Goal: Feedback & Contribution: Submit feedback/report problem

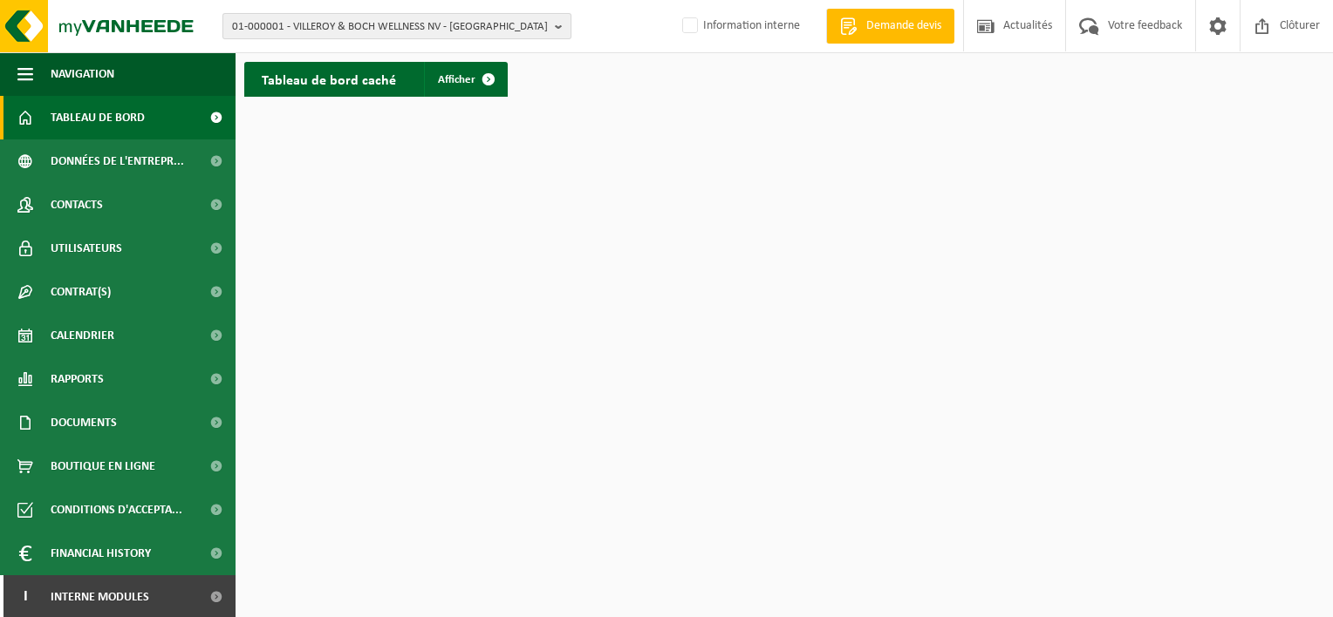
click at [329, 25] on span "01-000001 - VILLEROY & BOCH WELLNESS NV - ROESELARE" at bounding box center [390, 27] width 316 height 26
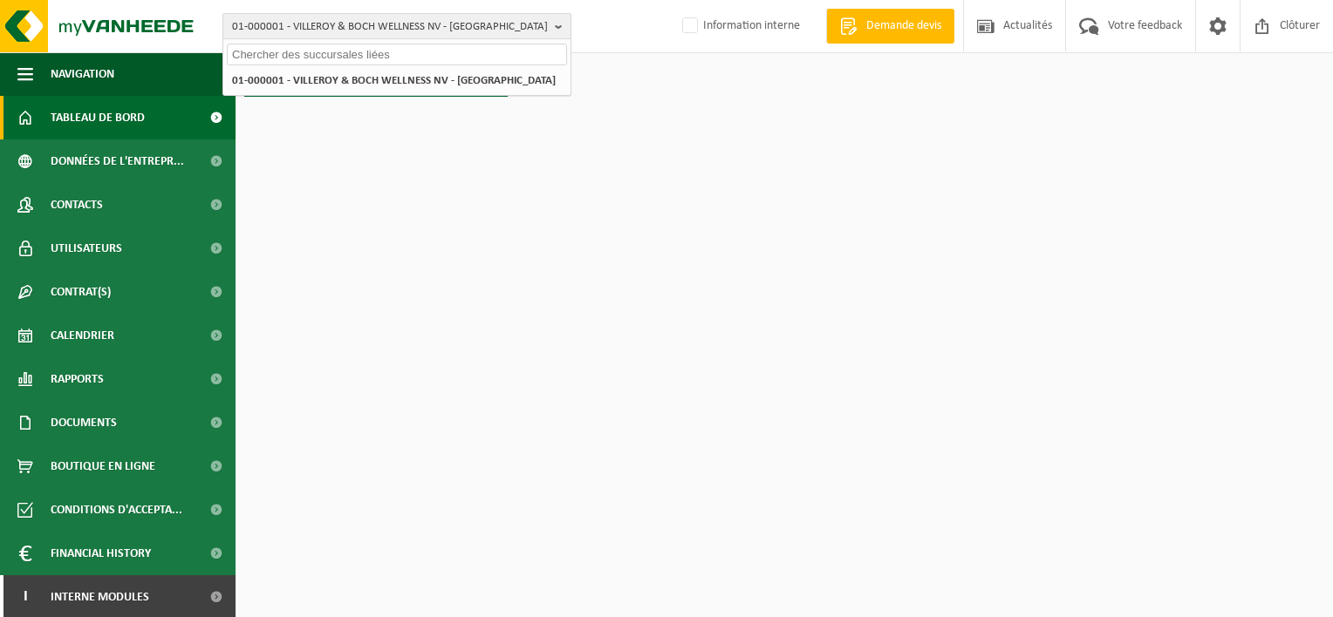
paste input "10-890507"
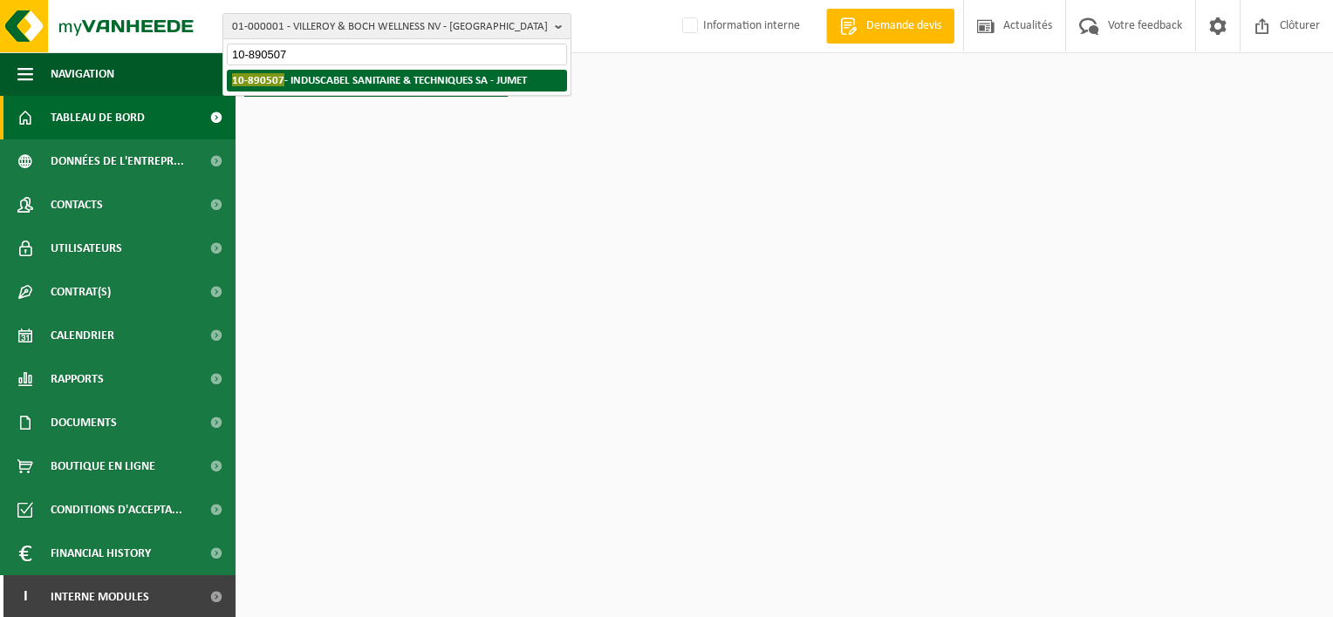
type input "10-890507"
click at [338, 76] on strong "10-890507 - INDUSCABEL SANITAIRE & TECHNIQUES SA - JUMET" at bounding box center [379, 79] width 295 height 13
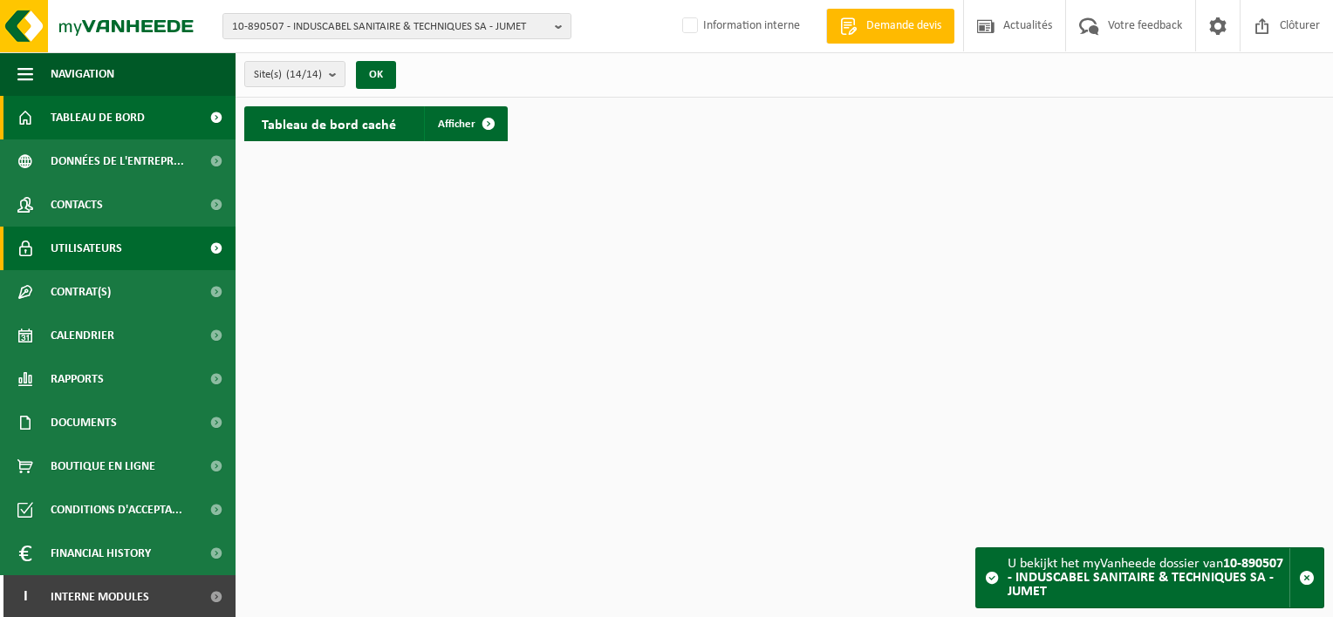
click at [121, 256] on link "Utilisateurs" at bounding box center [117, 249] width 235 height 44
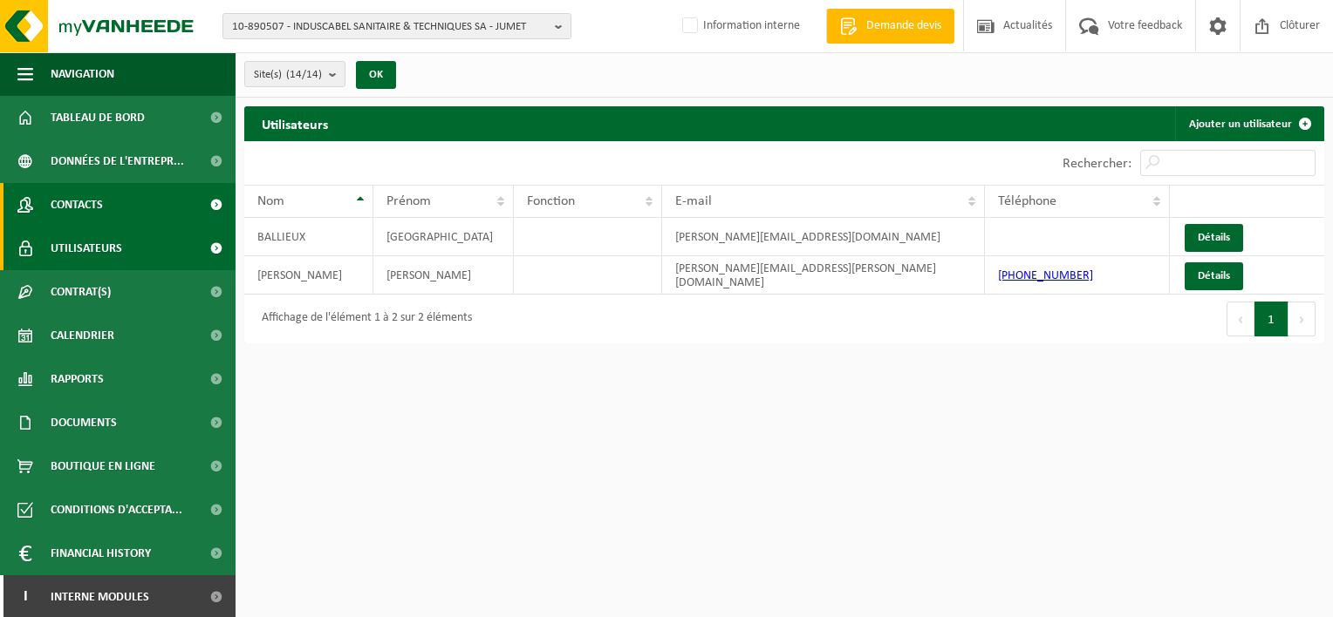
click at [100, 210] on span "Contacts" at bounding box center [77, 205] width 52 height 44
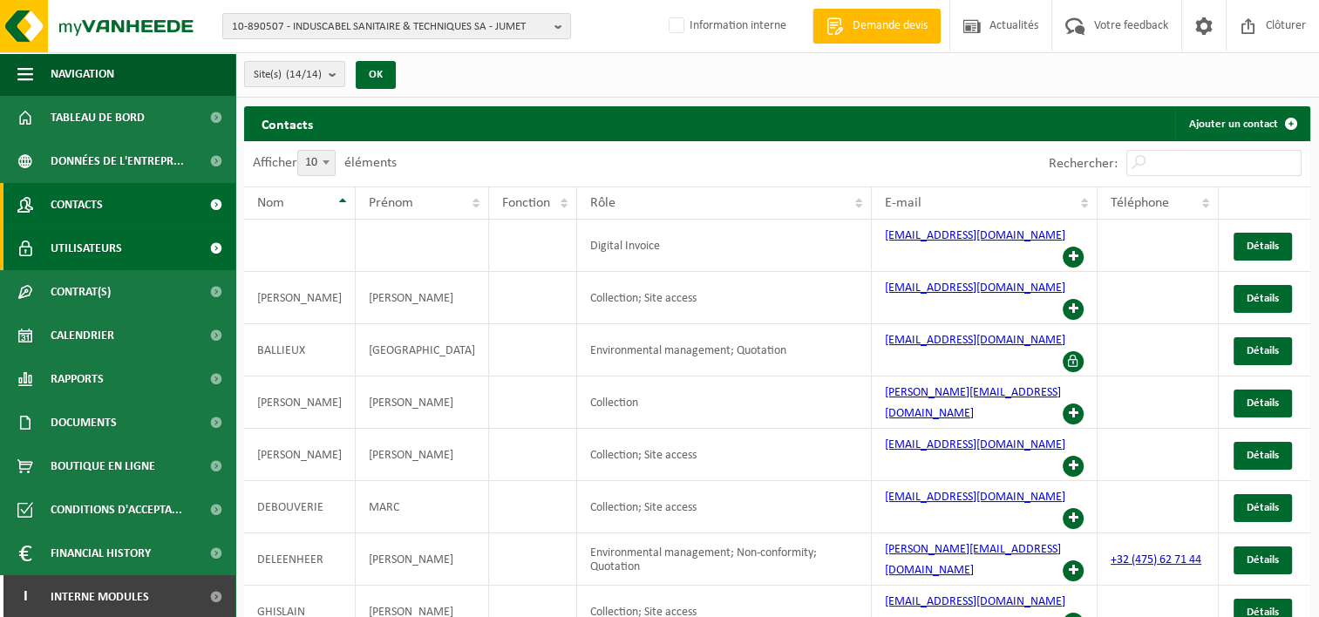
click at [59, 251] on span "Utilisateurs" at bounding box center [87, 249] width 72 height 44
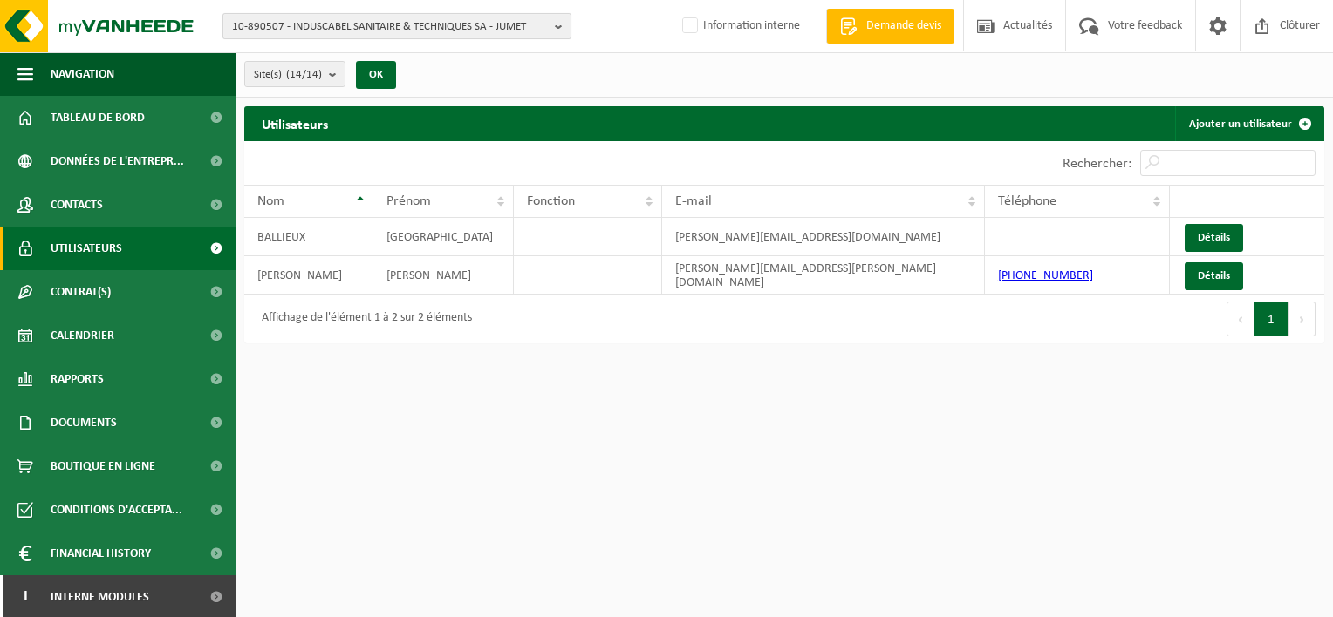
click at [482, 34] on span "10-890507 - INDUSCABEL SANITAIRE & TECHNIQUES SA - JUMET" at bounding box center [390, 27] width 316 height 26
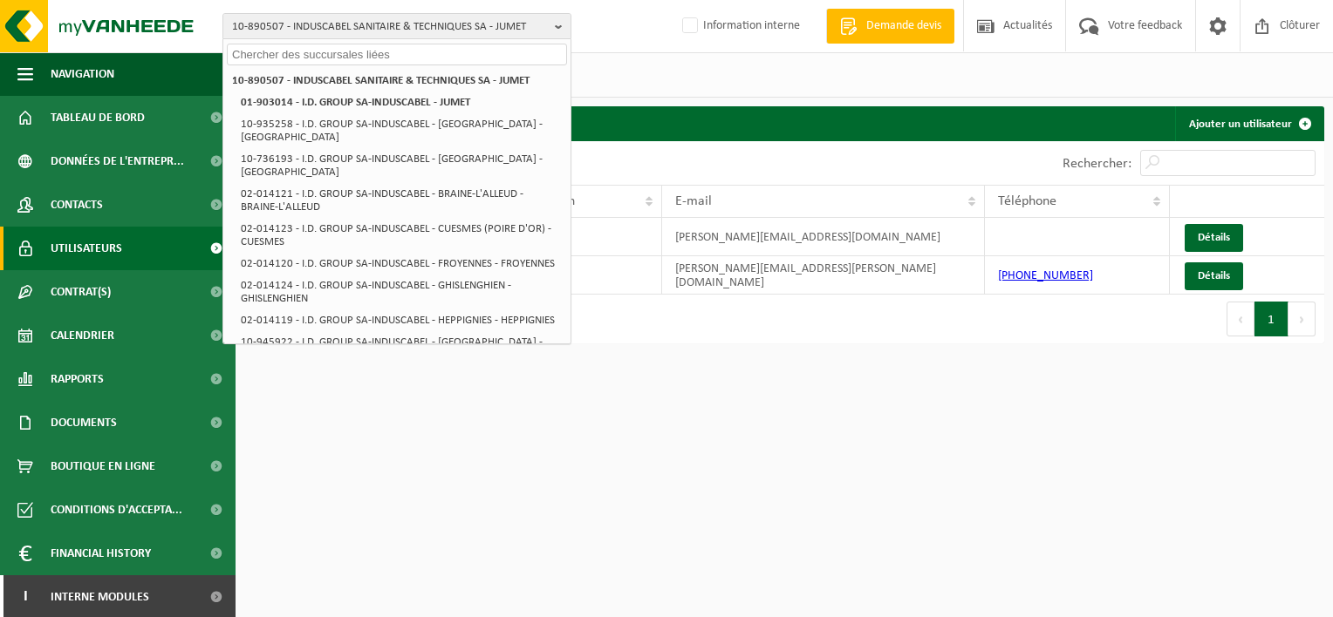
click at [788, 457] on html "10-890507 - INDUSCABEL SANITAIRE & TECHNIQUES SA - JUMET 10-890507 - INDUSCABEL…" at bounding box center [666, 308] width 1333 height 617
click at [601, 513] on html "10-890507 - INDUSCABEL SANITAIRE & TECHNIQUES SA - JUMET 10-890507 - INDUSCABEL…" at bounding box center [666, 308] width 1333 height 617
click at [687, 77] on div "Site(s) (14/14) Tout sélectionner Tout désélectionner Sélectionner les actifs I…" at bounding box center [783, 74] width 1097 height 45
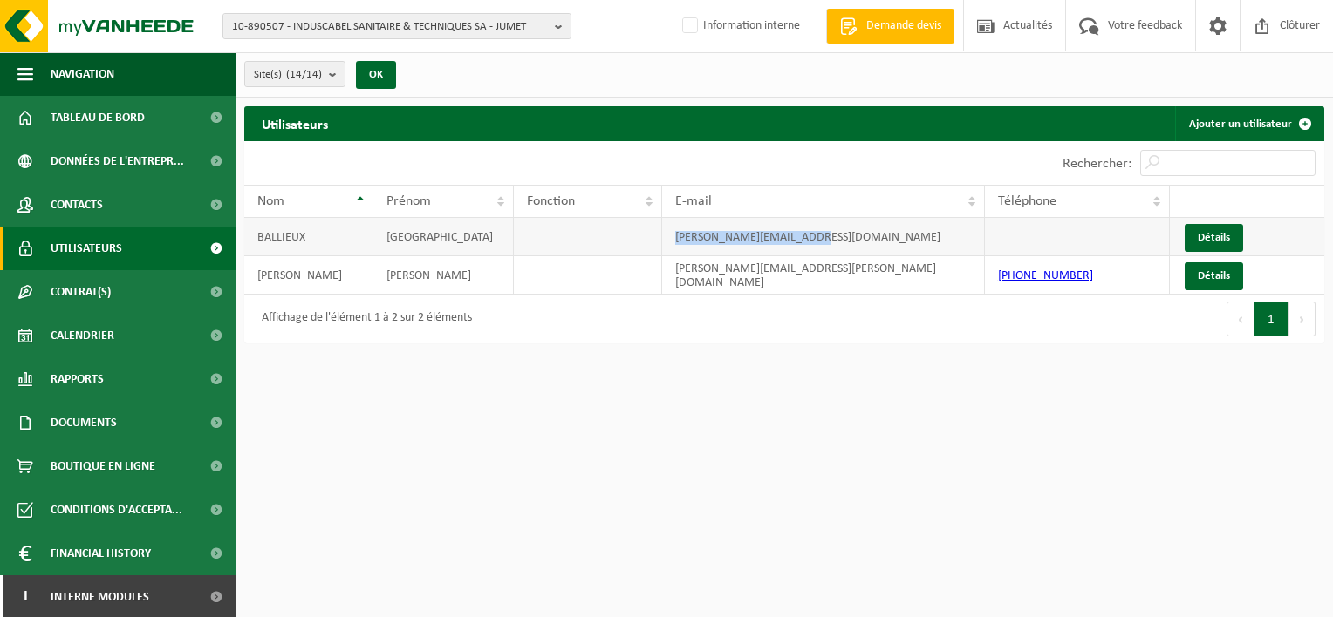
drag, startPoint x: 673, startPoint y: 235, endPoint x: 815, endPoint y: 235, distance: 142.1
click at [815, 235] on td "f.ballieux@induscabel.be" at bounding box center [823, 237] width 323 height 38
copy td "f.ballieux@induscabel.be"
click at [466, 32] on span "10-890507 - INDUSCABEL SANITAIRE & TECHNIQUES SA - JUMET" at bounding box center [390, 27] width 316 height 26
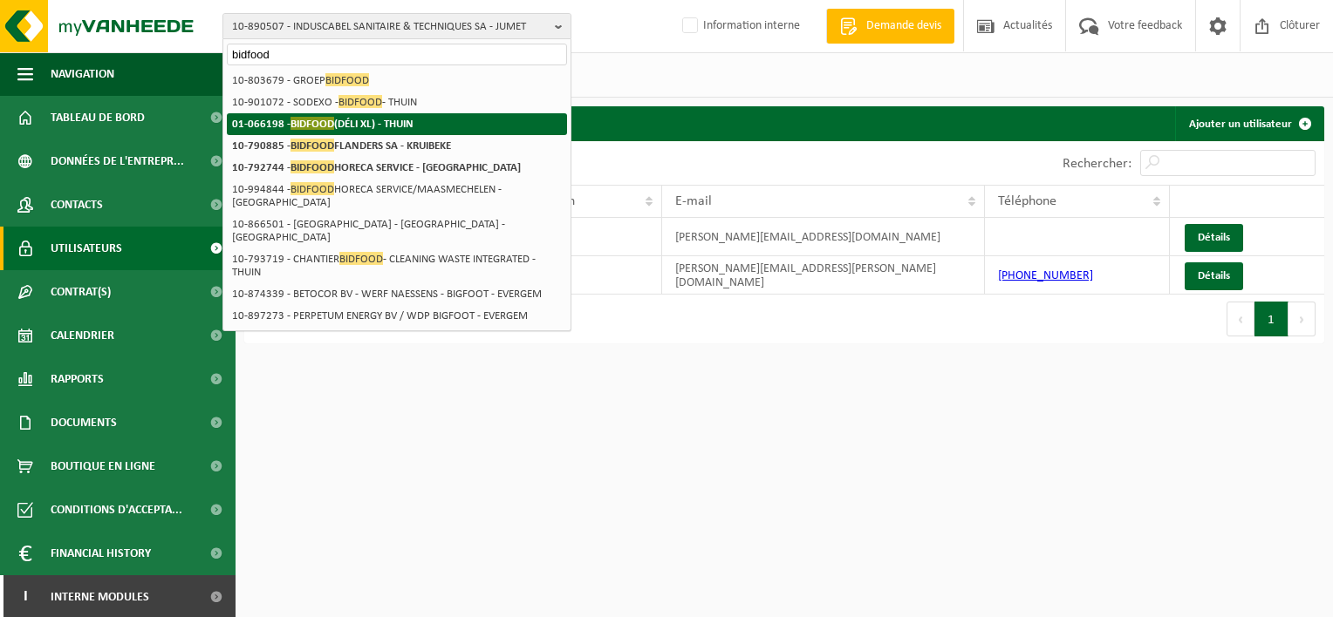
type input "bidfood"
click at [405, 121] on strong "01-066198 - BIDFOOD (DÉLI XL) - THUIN" at bounding box center [322, 123] width 181 height 13
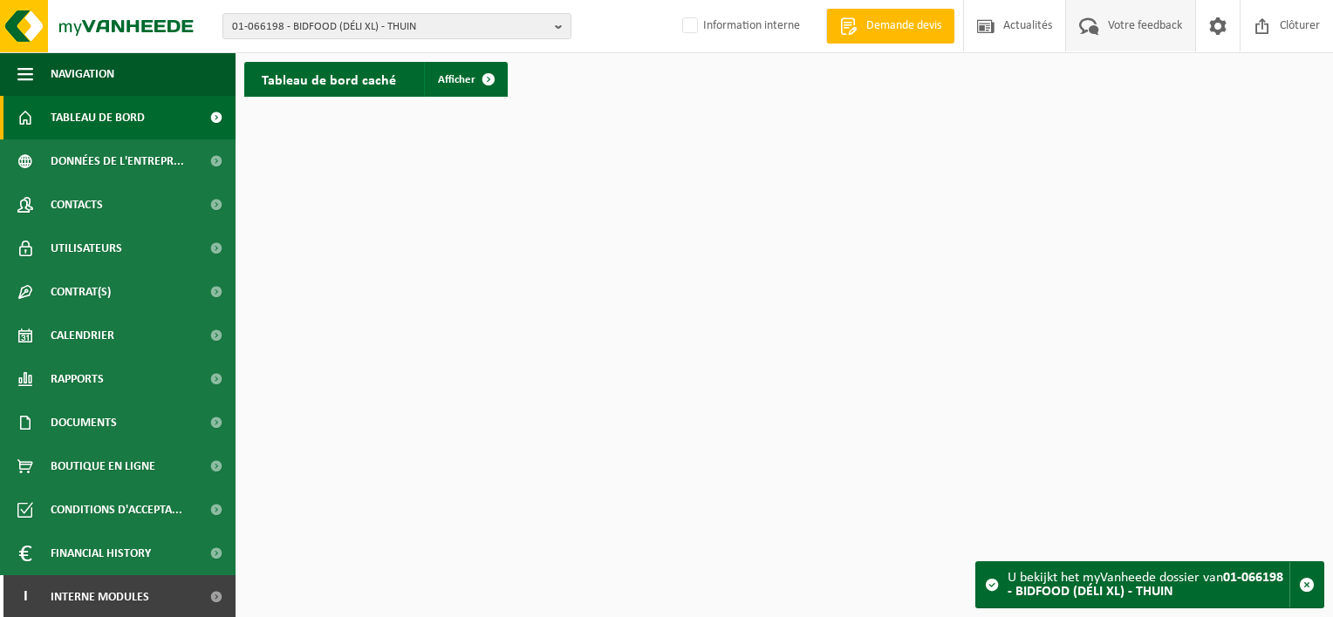
click at [1089, 24] on span at bounding box center [1088, 25] width 29 height 51
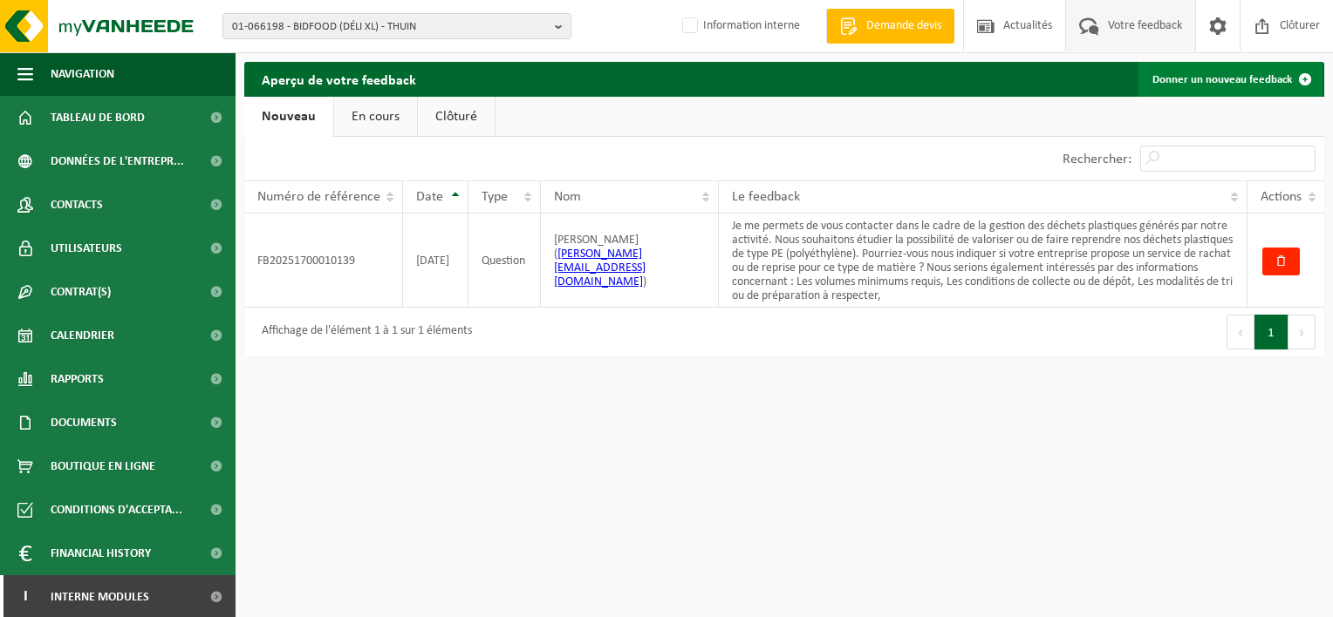
click at [1244, 79] on link "Donner un nouveau feedback" at bounding box center [1230, 79] width 184 height 35
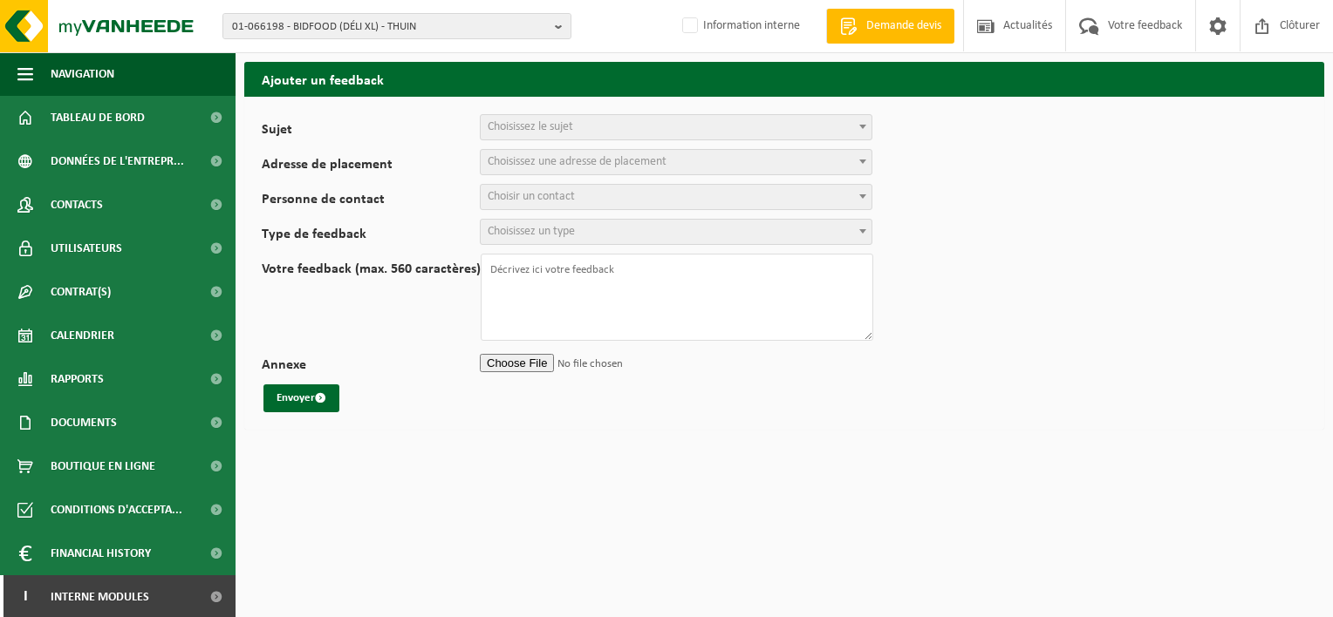
select select
click at [527, 126] on span "Choisissez le sujet" at bounding box center [529, 126] width 85 height 13
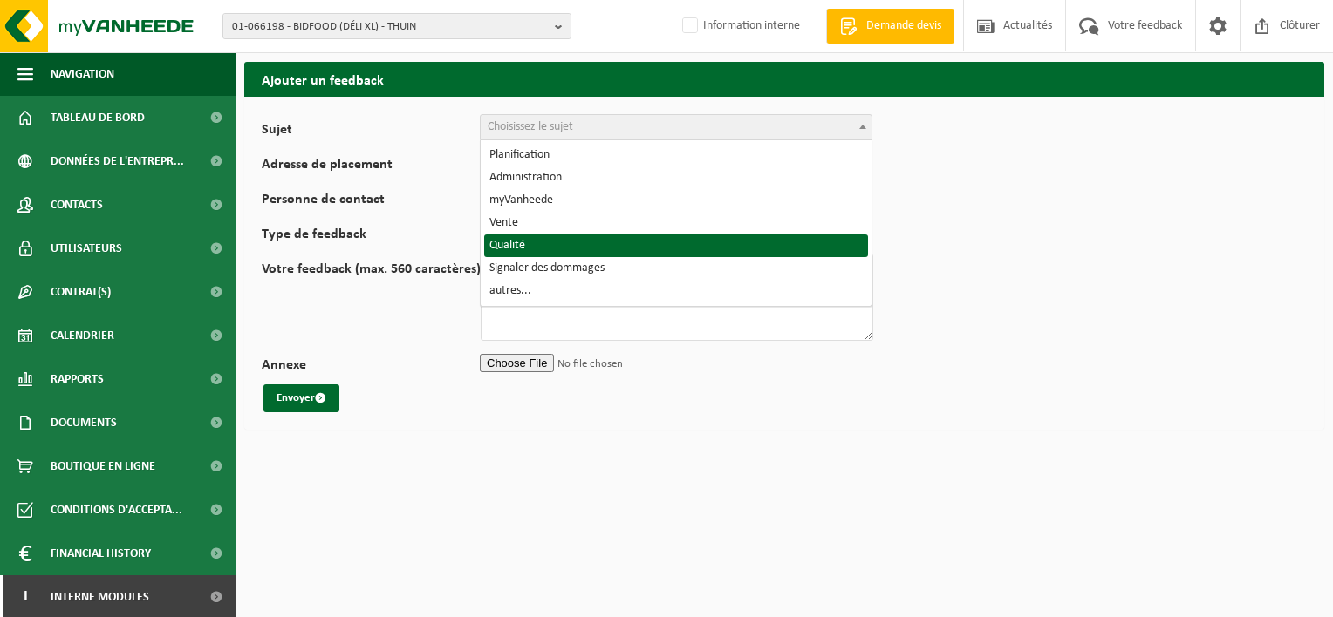
select select "25"
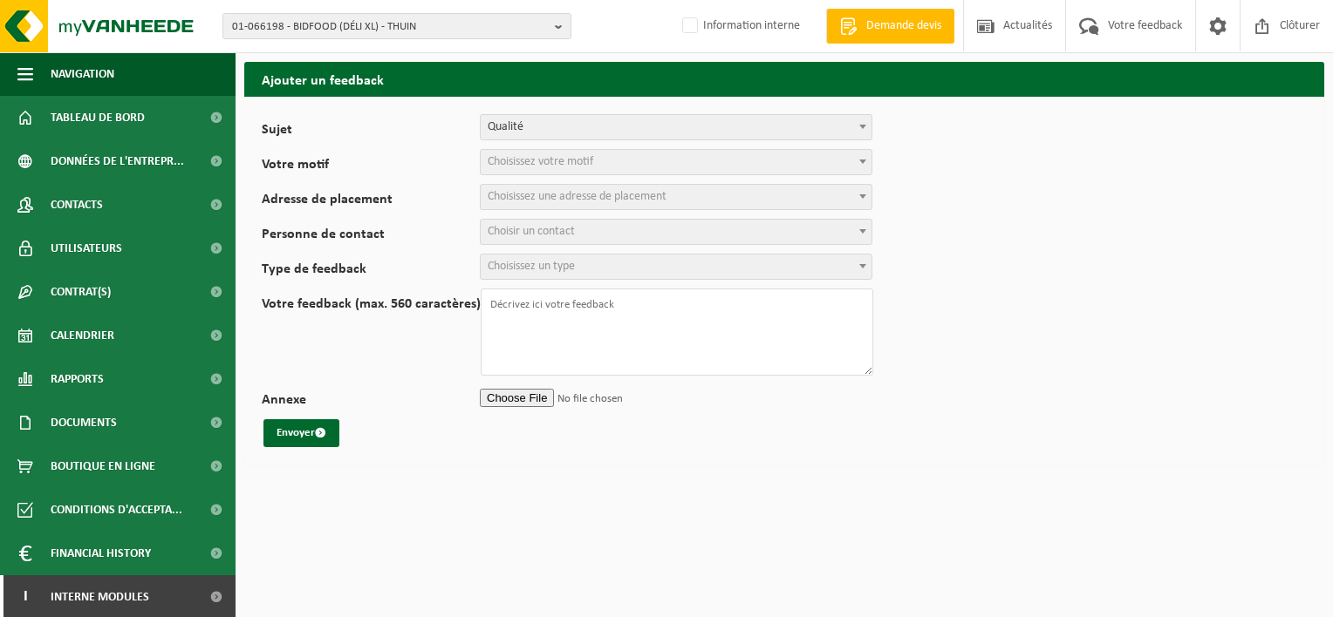
click at [558, 163] on span "Choisissez votre motif" at bounding box center [540, 161] width 106 height 13
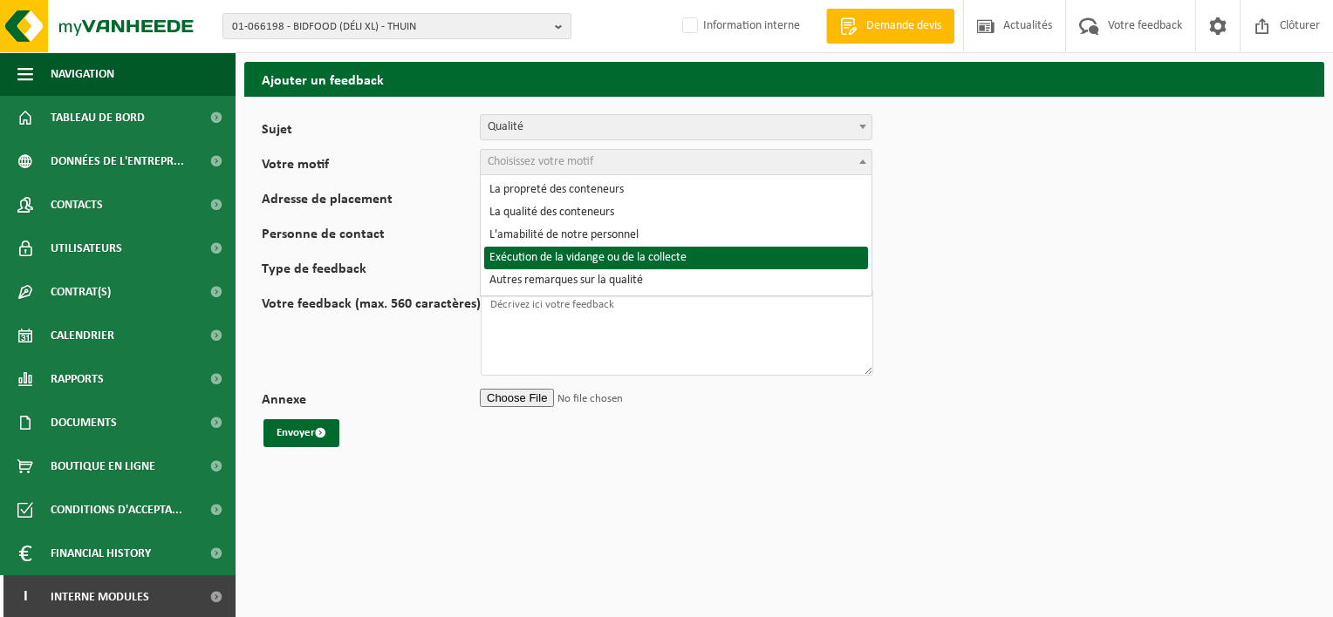
select select "29"
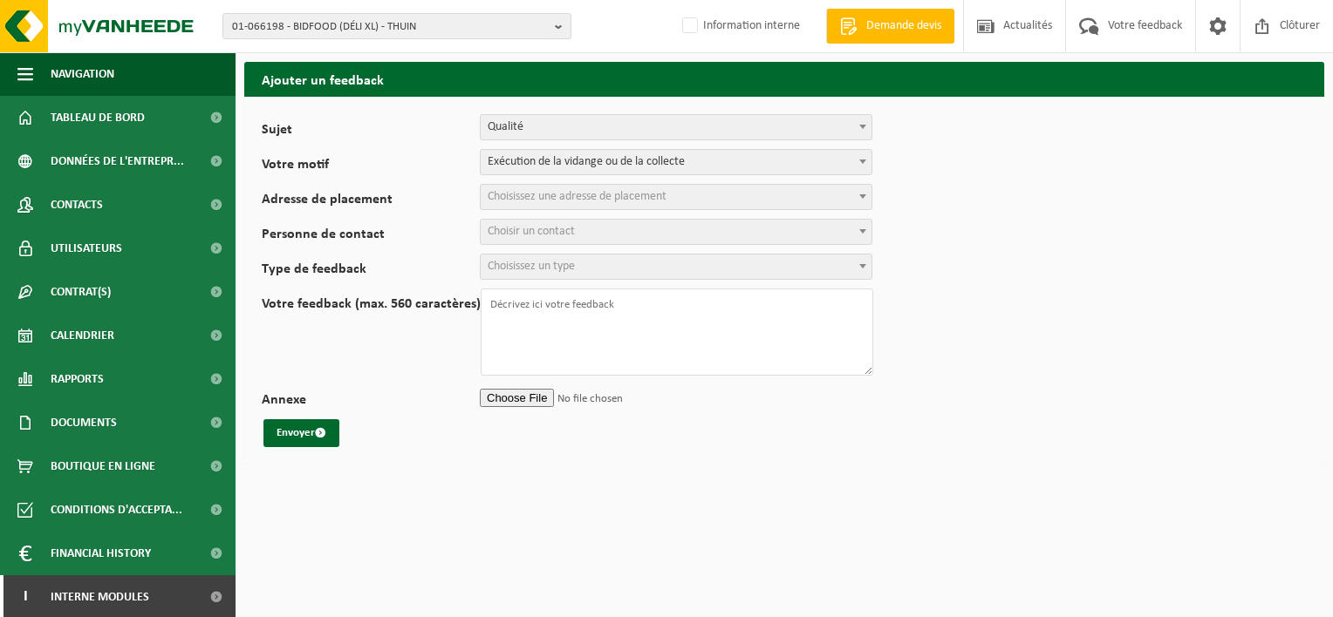
click at [559, 191] on span "Choisissez une adresse de placement" at bounding box center [576, 196] width 179 height 13
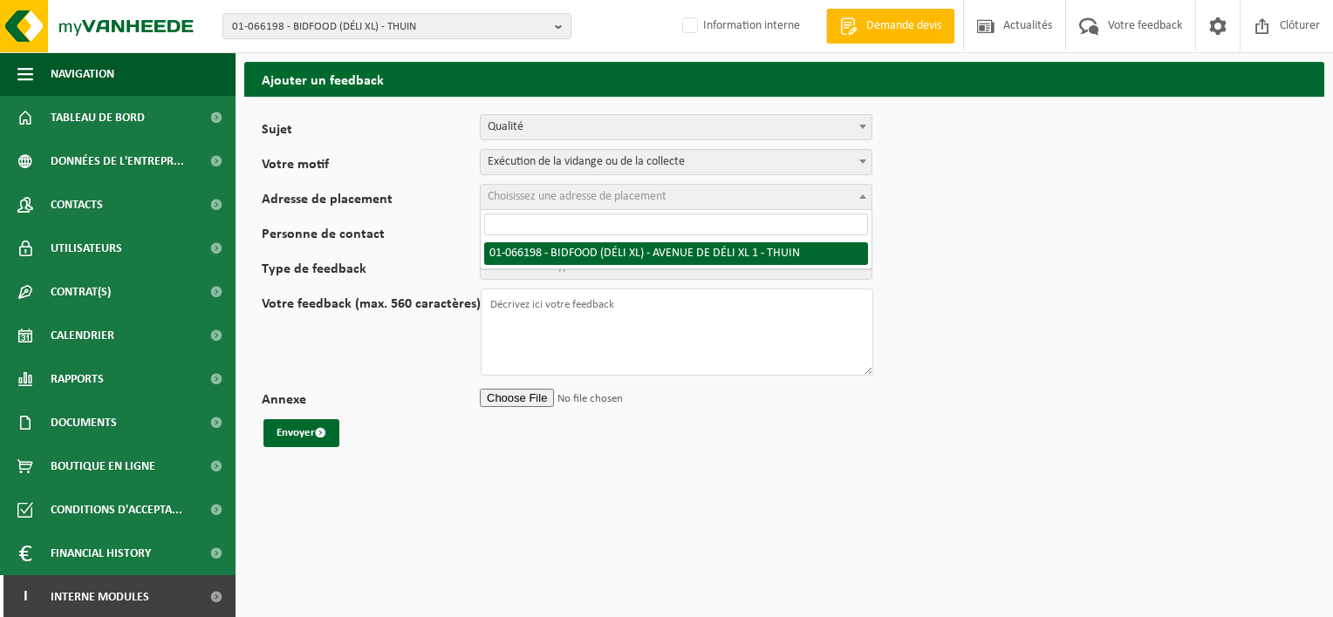
select select "26295"
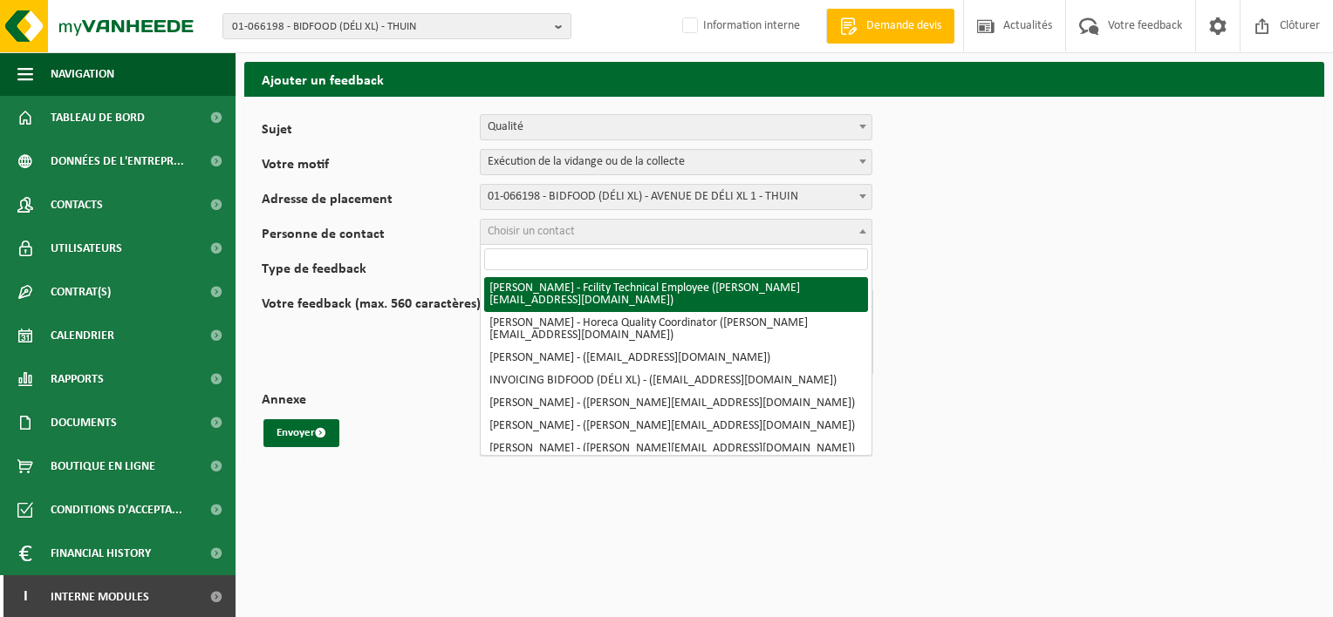
click at [698, 237] on span "Choisir un contact" at bounding box center [676, 232] width 391 height 24
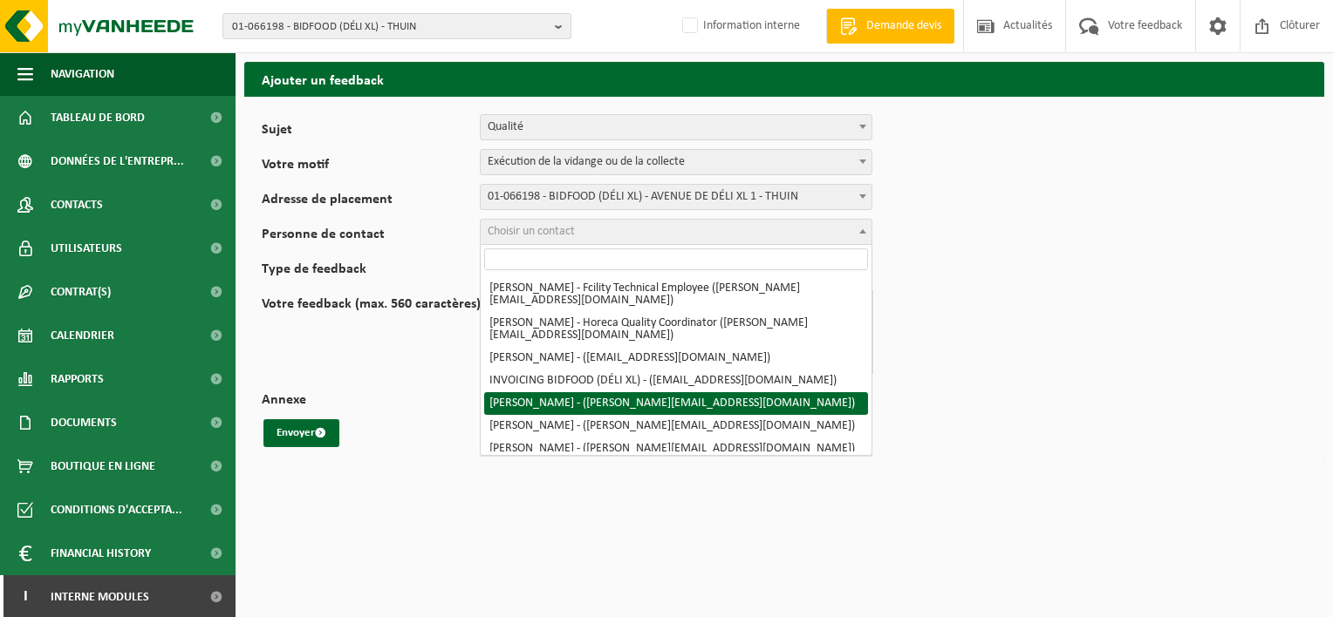
select select "83987"
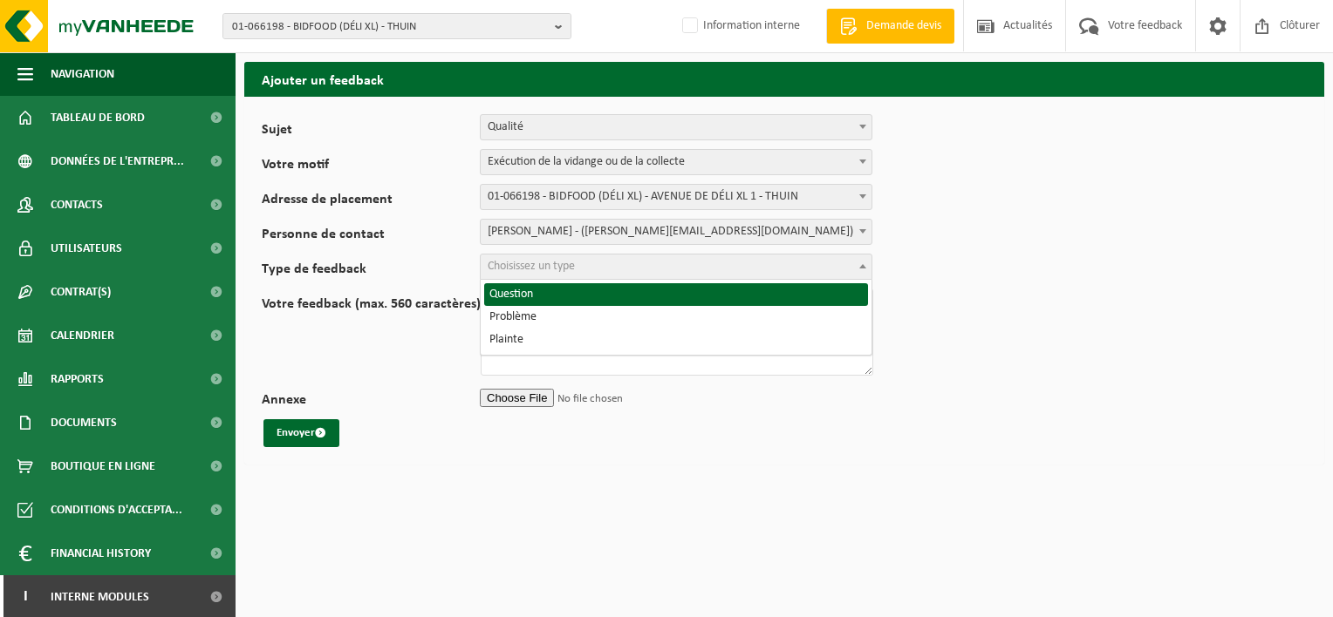
click at [603, 271] on span "Choisissez un type" at bounding box center [676, 267] width 391 height 24
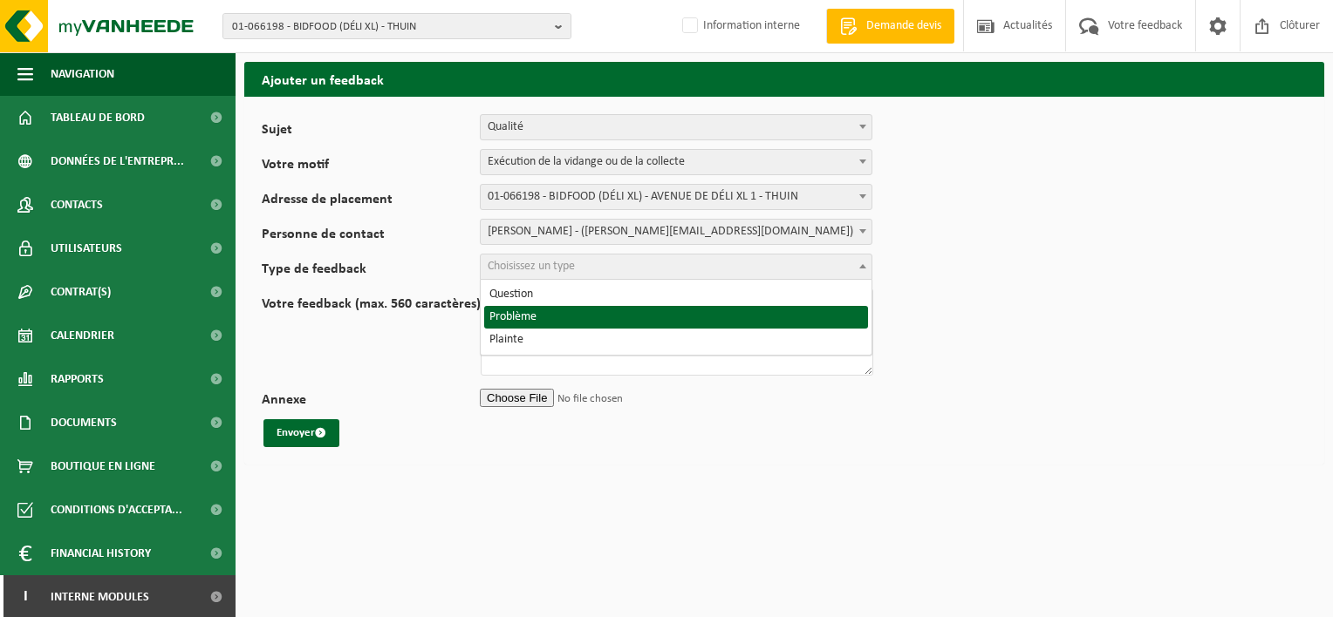
select select "ISS"
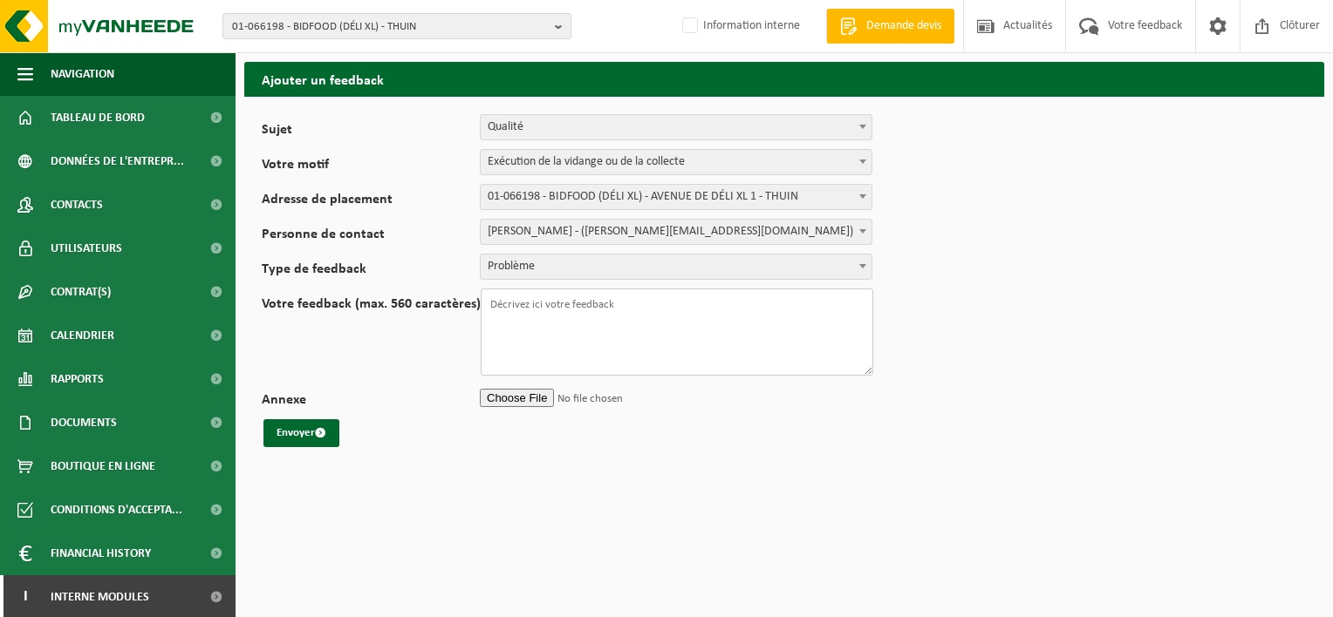
click at [564, 312] on textarea "Votre feedback (max. 560 caractères)" at bounding box center [677, 332] width 392 height 87
paste textarea "T250002730372"
click at [753, 302] on textarea "Lors des derniers enlèvements T250002730372 et" at bounding box center [677, 332] width 392 height 87
paste textarea "T250002730371"
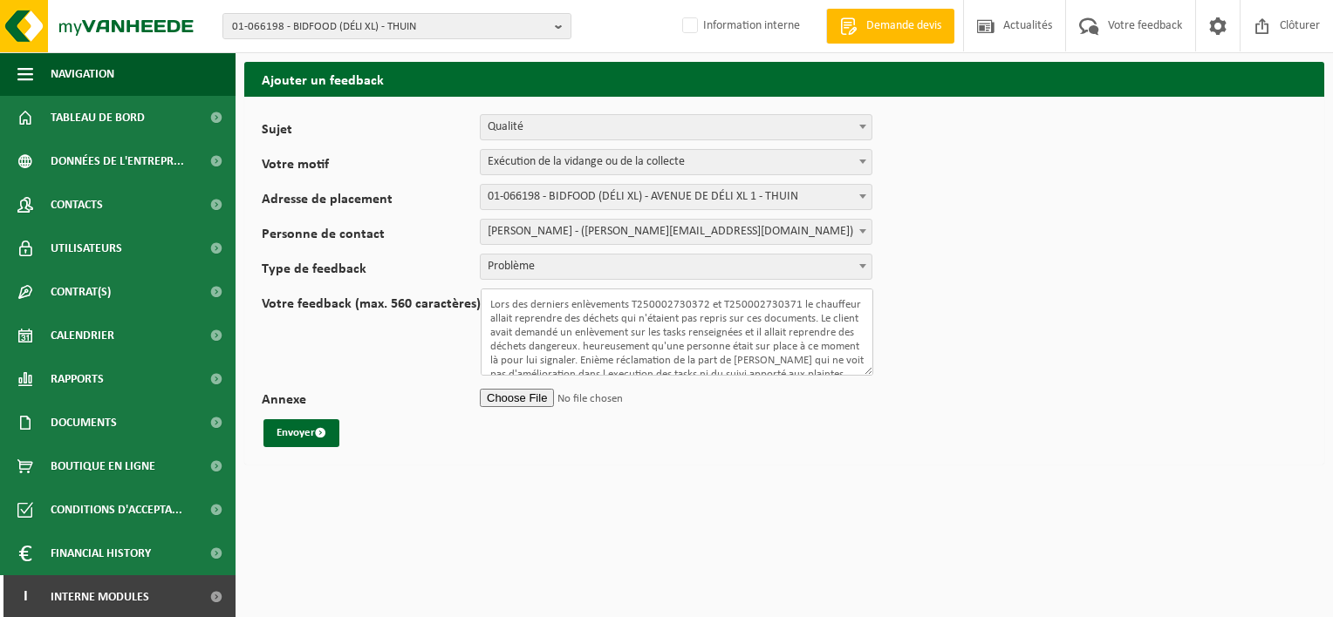
click at [627, 303] on textarea "Lors des derniers enlèvements T250002730372 et T250002730371 le chauffeur allai…" at bounding box center [677, 332] width 392 height 87
drag, startPoint x: 840, startPoint y: 334, endPoint x: 852, endPoint y: 328, distance: 13.6
click at [841, 334] on textarea "Lors des derniers enlèvements colli T250002730372 et T250002730371 le chauffeur…" at bounding box center [677, 332] width 392 height 87
click at [743, 345] on textarea "Lors des derniers enlèvements colli T250002730372 et T250002730371 le chauffeur…" at bounding box center [677, 332] width 392 height 87
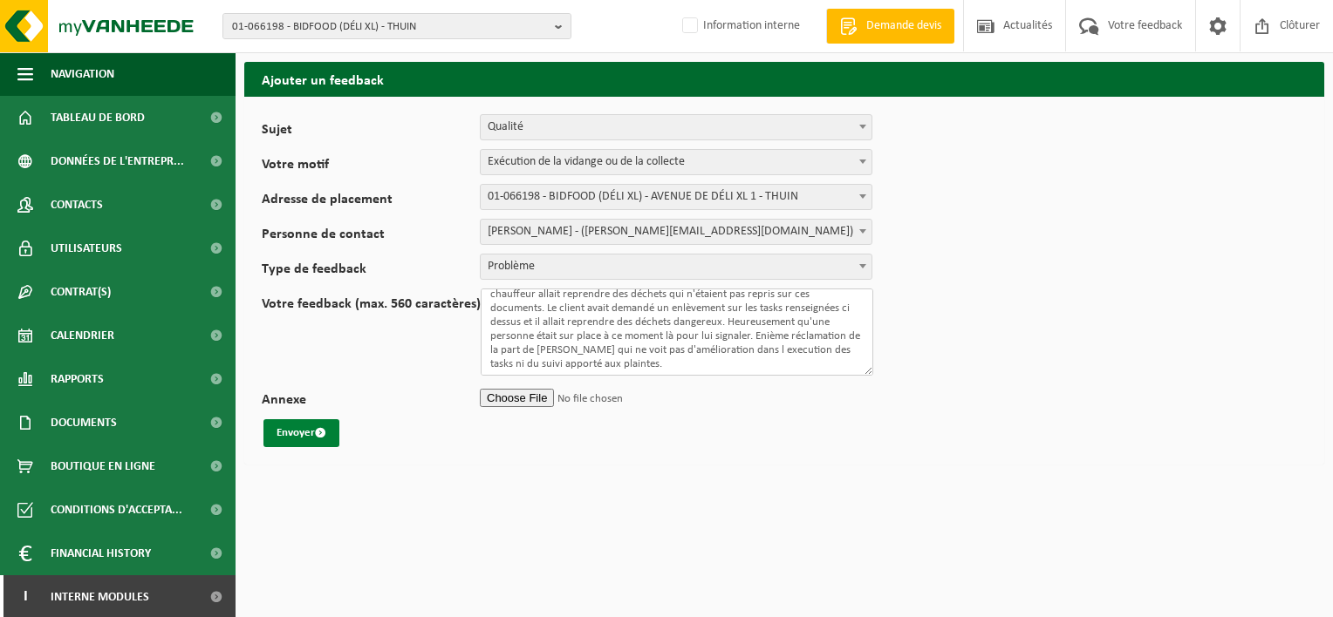
type textarea "Lors des derniers enlèvements colli T250002730372 et T250002730371 le chauffeur…"
drag, startPoint x: 300, startPoint y: 427, endPoint x: 426, endPoint y: 401, distance: 128.3
click at [300, 427] on button "Envoyer" at bounding box center [301, 433] width 76 height 28
